Goal: Navigation & Orientation: Find specific page/section

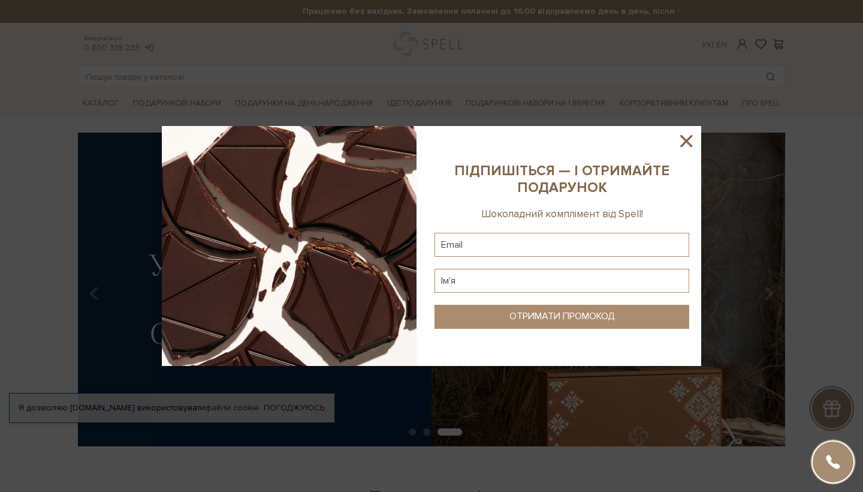
click at [687, 145] on icon at bounding box center [686, 141] width 20 height 20
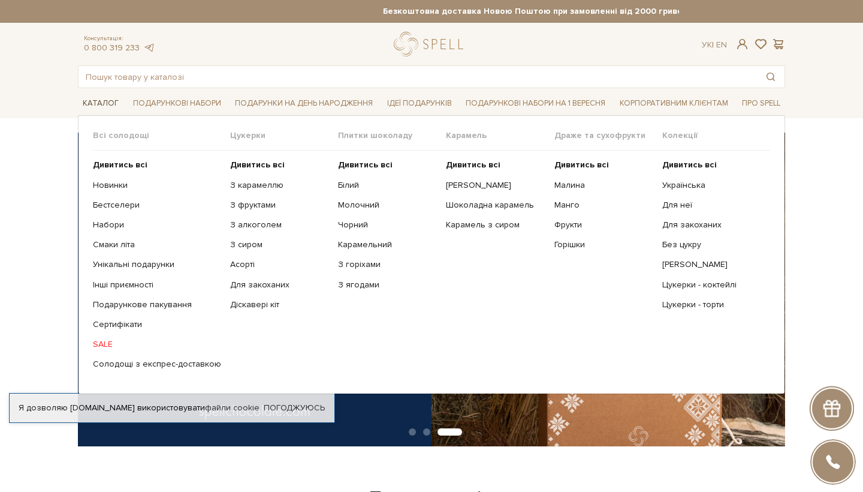
click at [85, 105] on span "Каталог" at bounding box center [101, 103] width 46 height 19
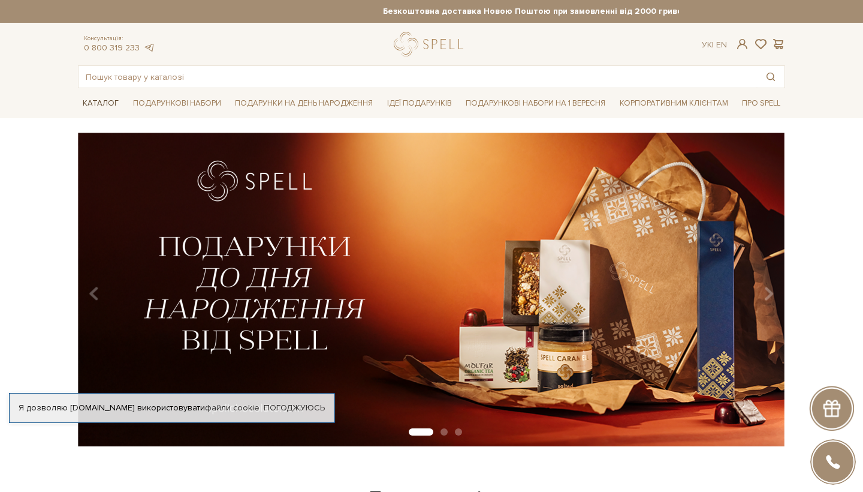
click at [100, 103] on span "Каталог" at bounding box center [101, 103] width 46 height 19
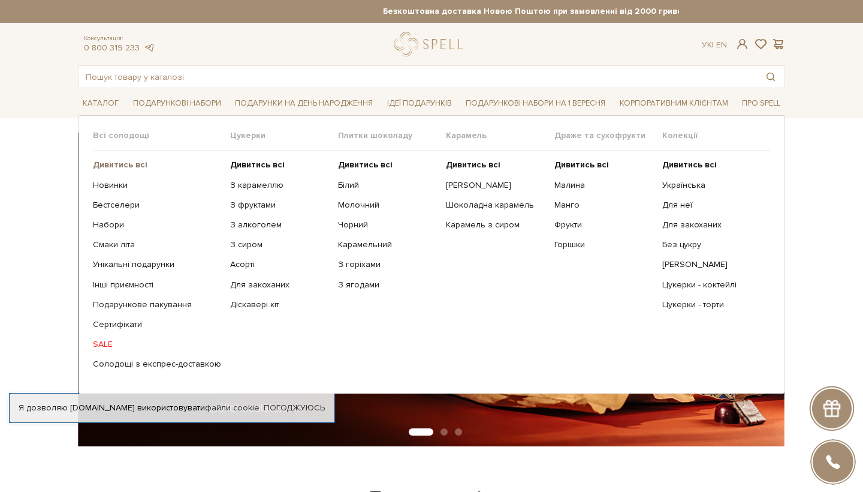
click at [109, 165] on b "Дивитись всі" at bounding box center [120, 164] width 55 height 10
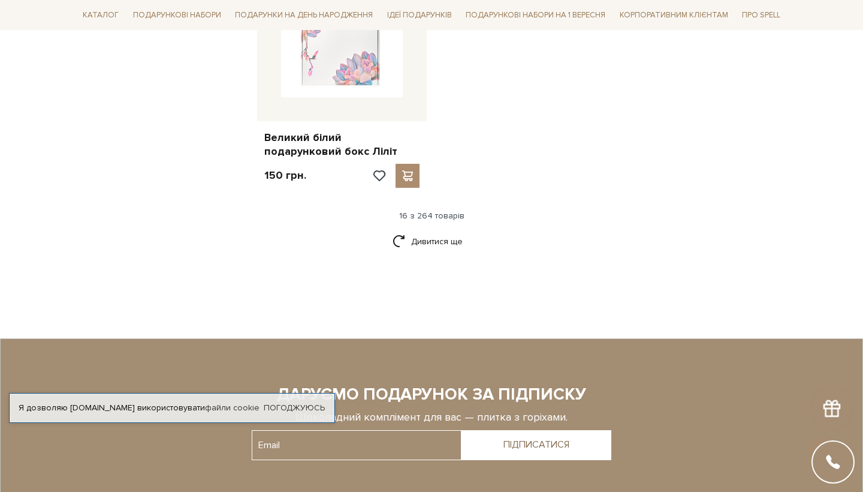
scroll to position [1618, 0]
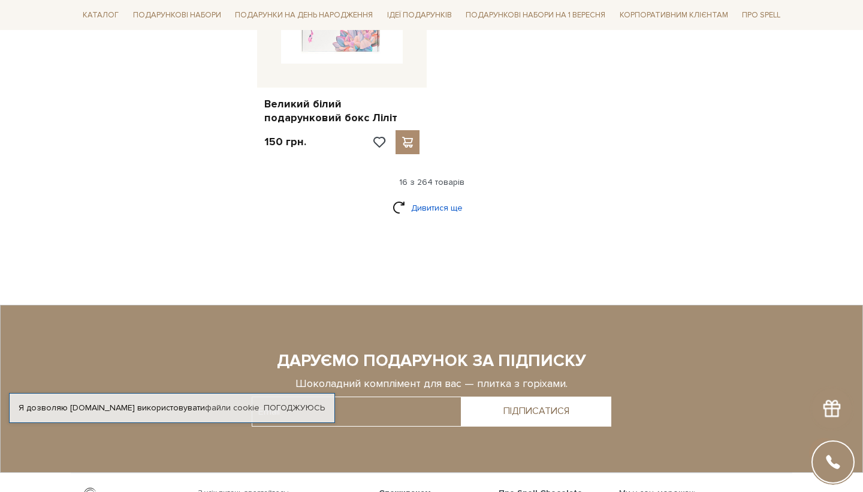
click at [433, 197] on link "Дивитися ще" at bounding box center [432, 207] width 78 height 21
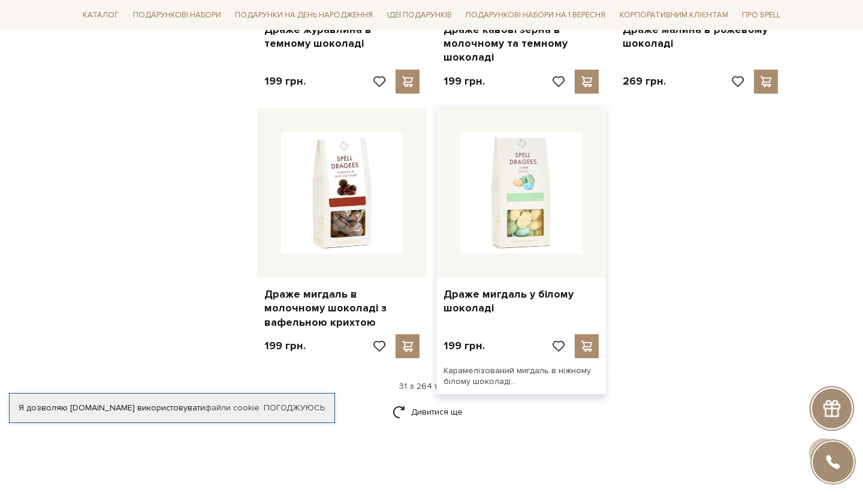
scroll to position [2681, 0]
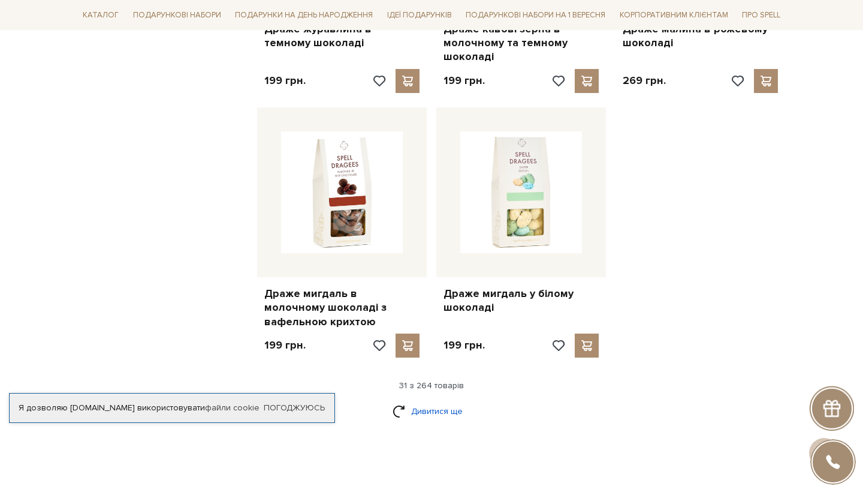
click at [443, 401] on link "Дивитися ще" at bounding box center [432, 411] width 78 height 21
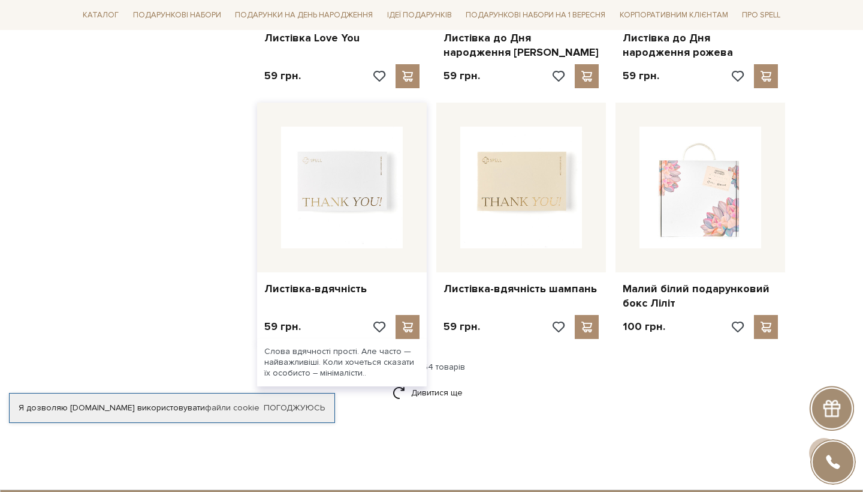
scroll to position [3964, 0]
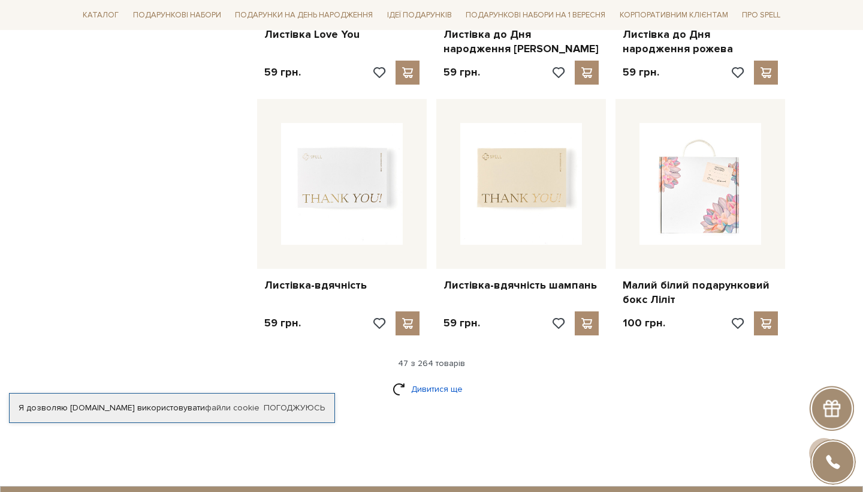
click at [435, 378] on link "Дивитися ще" at bounding box center [432, 388] width 78 height 21
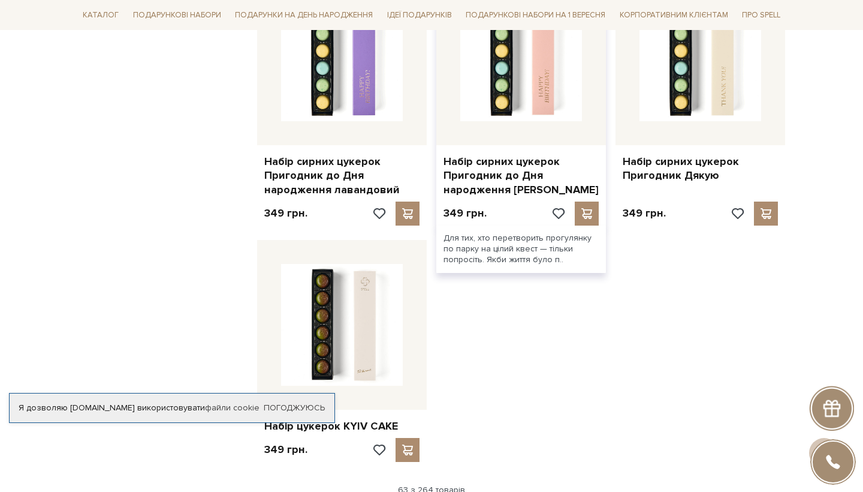
scroll to position [5391, 0]
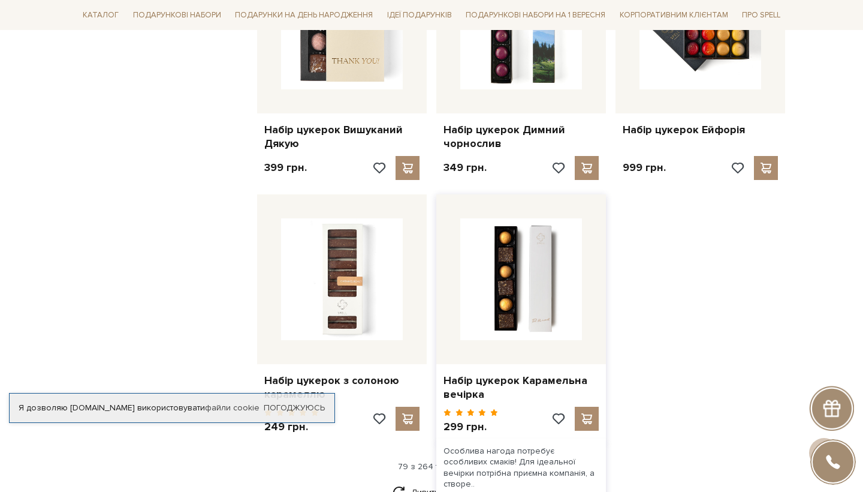
scroll to position [6768, 0]
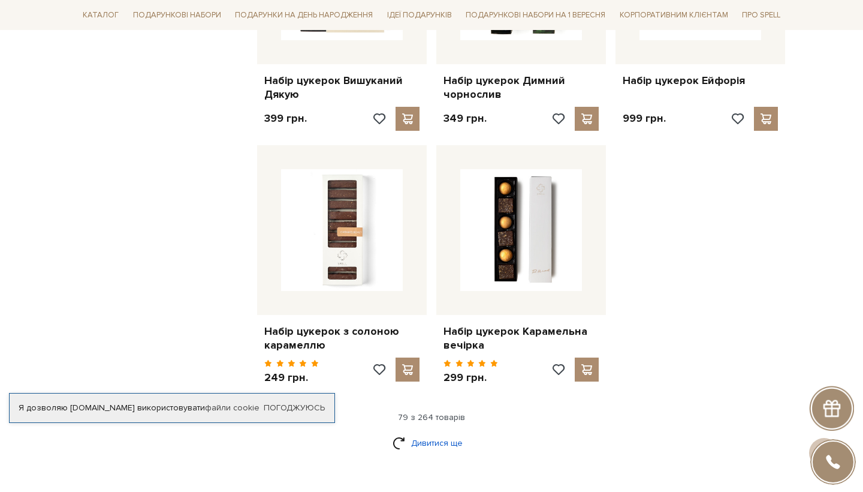
click at [439, 432] on link "Дивитися ще" at bounding box center [432, 442] width 78 height 21
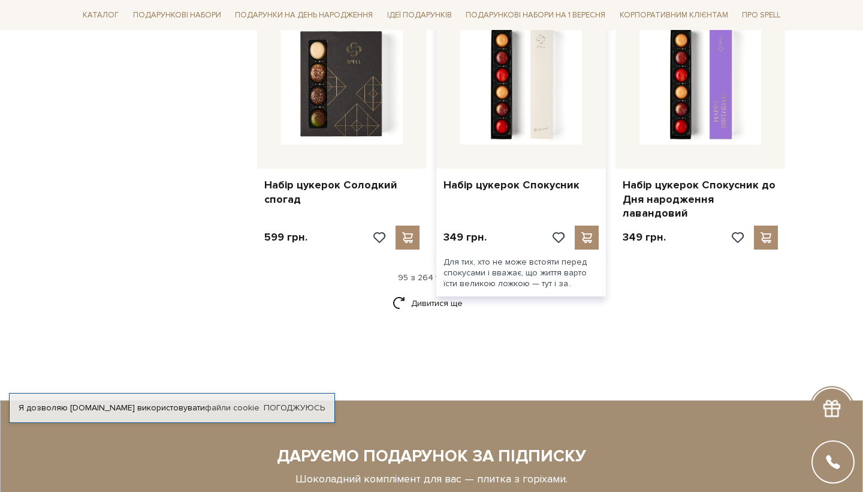
scroll to position [8200, 0]
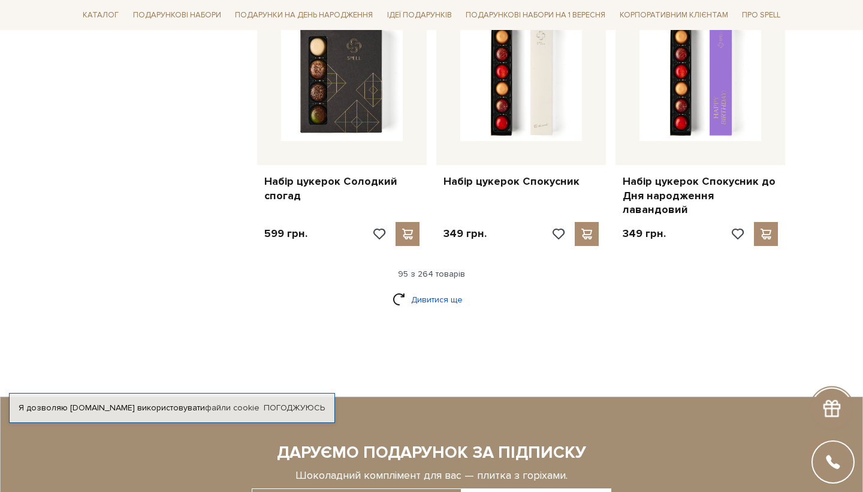
click at [410, 289] on link "Дивитися ще" at bounding box center [432, 299] width 78 height 21
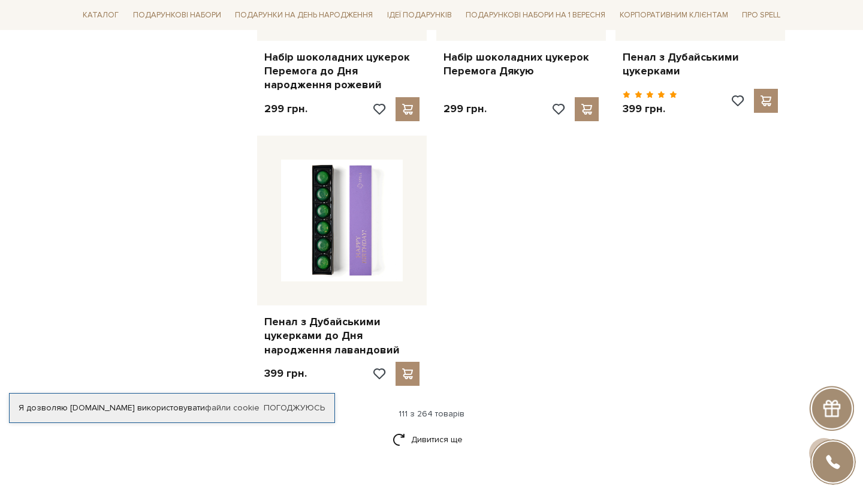
scroll to position [9641, 0]
click at [447, 429] on link "Дивитися ще" at bounding box center [432, 439] width 78 height 21
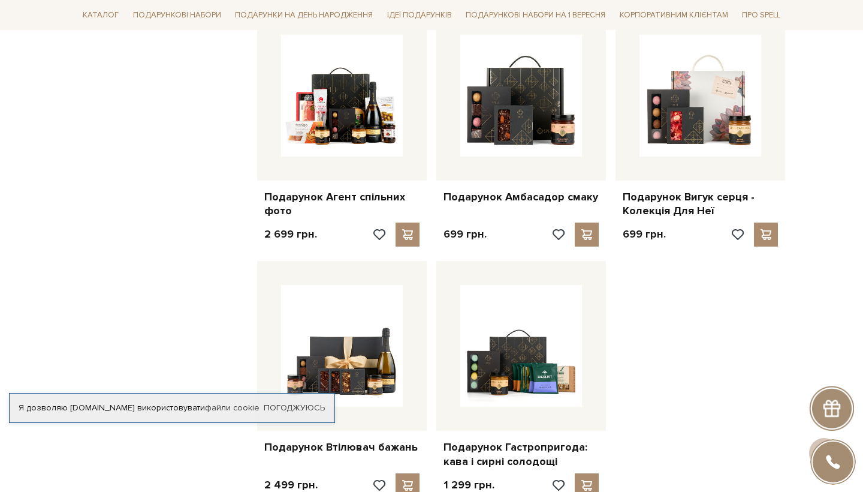
scroll to position [10611, 0]
